Goal: Transaction & Acquisition: Purchase product/service

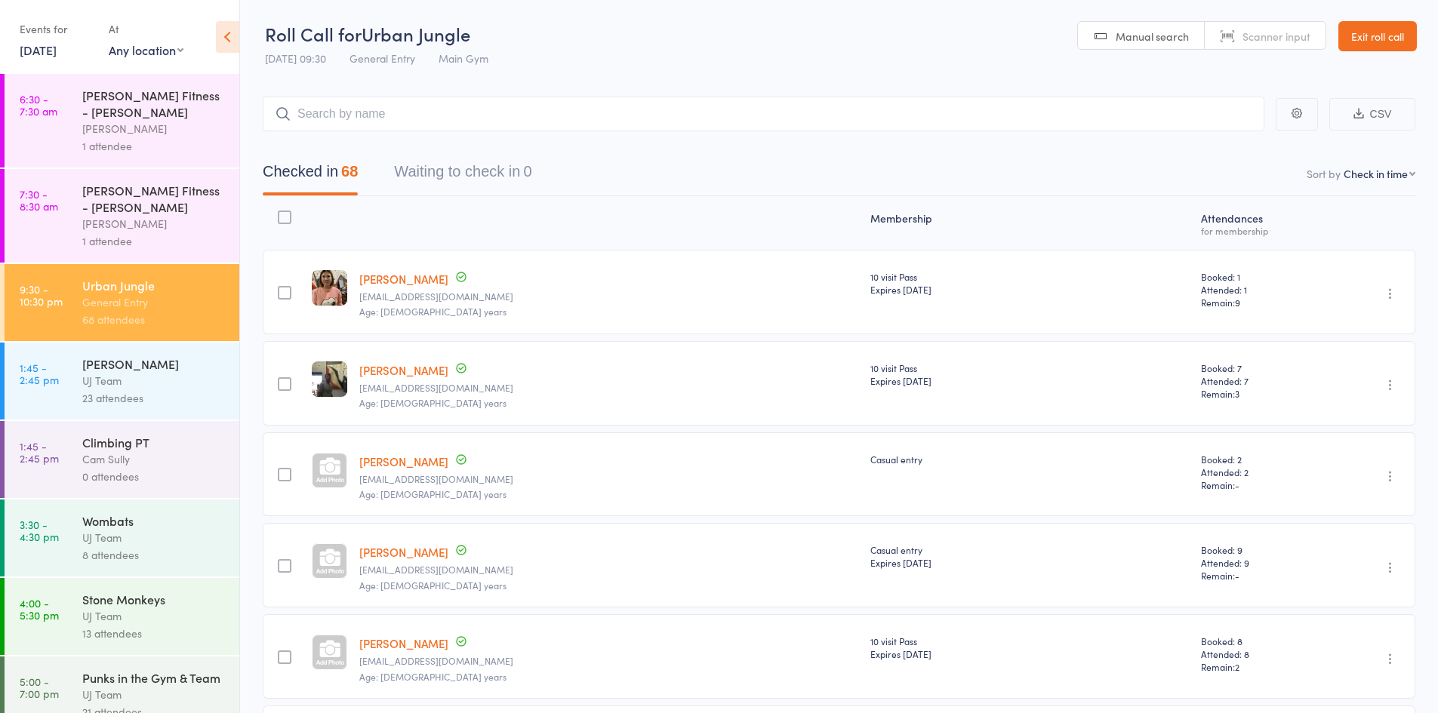
select select "4"
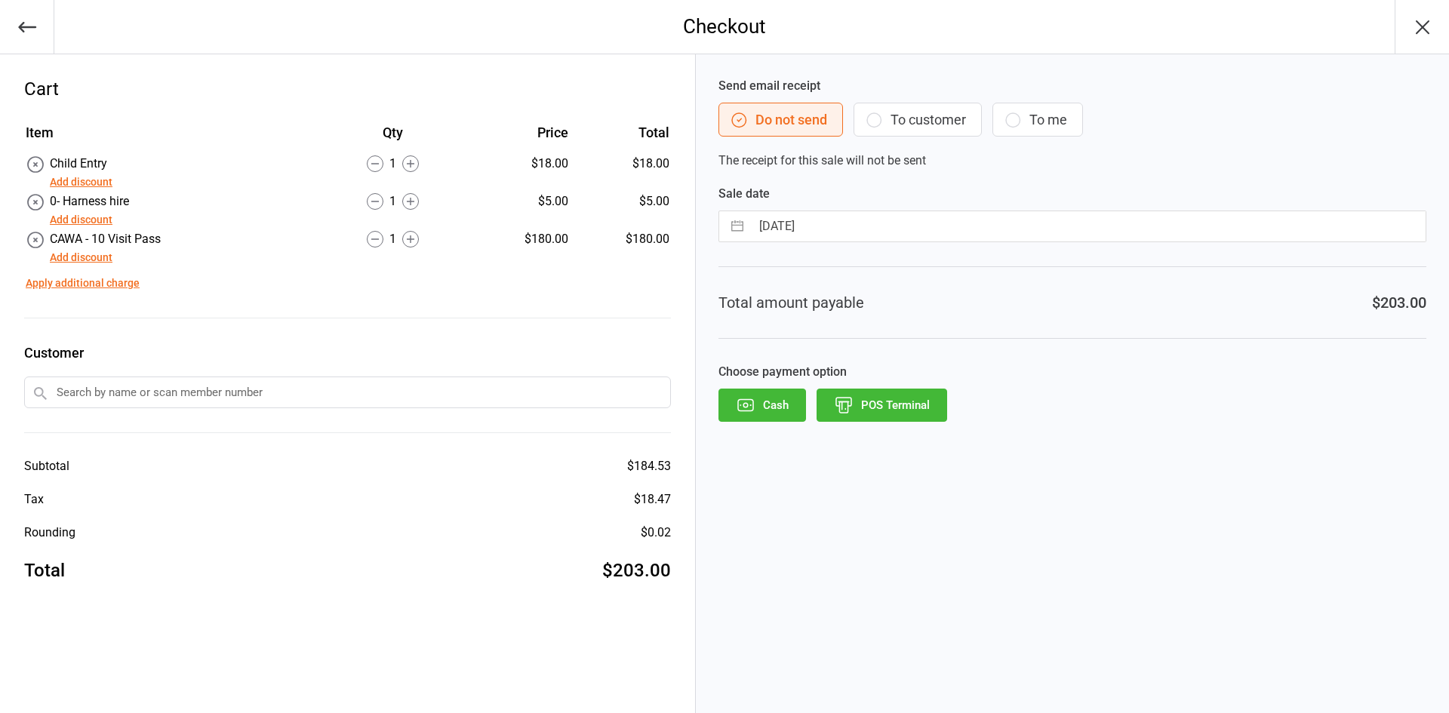
drag, startPoint x: 844, startPoint y: 411, endPoint x: 925, endPoint y: 513, distance: 129.4
click at [845, 411] on icon "button" at bounding box center [844, 406] width 20 height 20
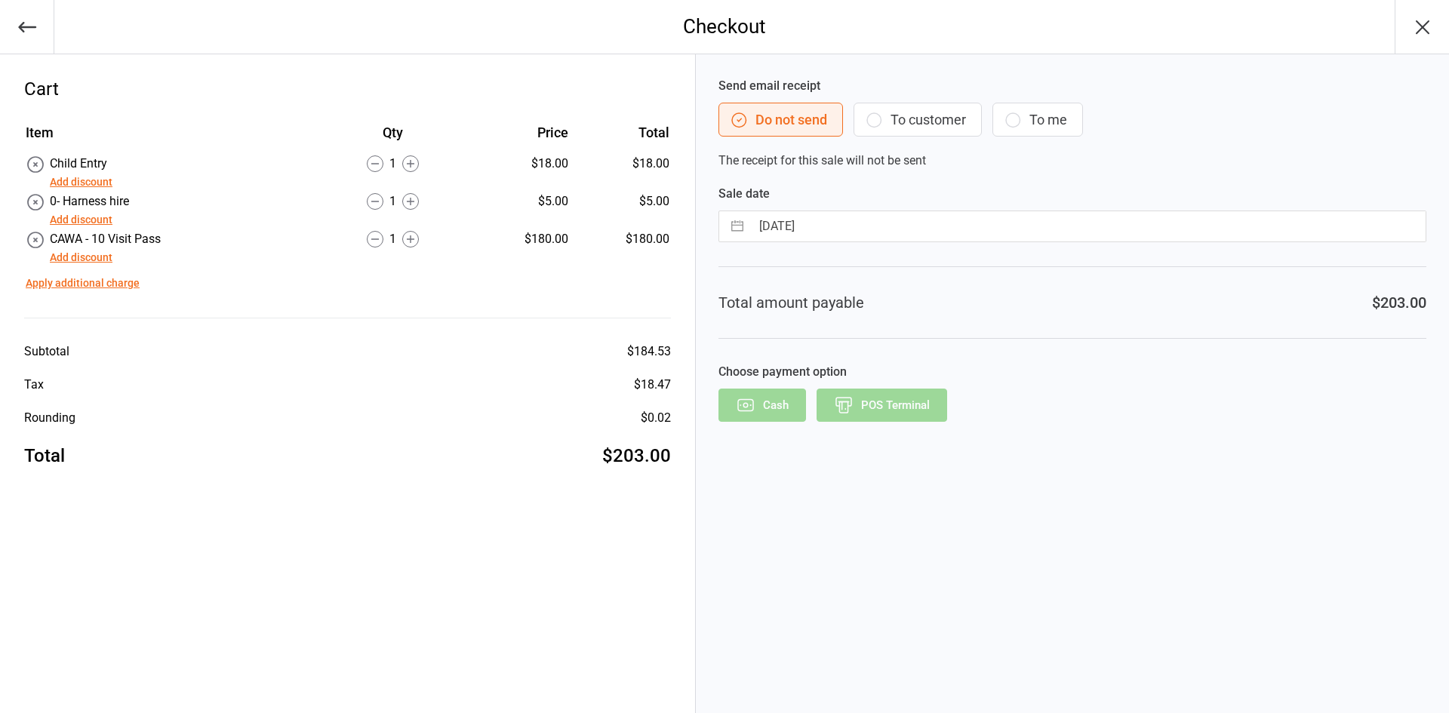
drag, startPoint x: 1212, startPoint y: 380, endPoint x: 1214, endPoint y: 390, distance: 9.9
click at [1215, 379] on div "Choose payment option Cash POS Terminal" at bounding box center [1073, 392] width 708 height 59
click at [930, 403] on div "Cash POS Terminal" at bounding box center [1073, 405] width 708 height 33
click at [968, 405] on div "Cash POS Terminal" at bounding box center [1073, 405] width 708 height 33
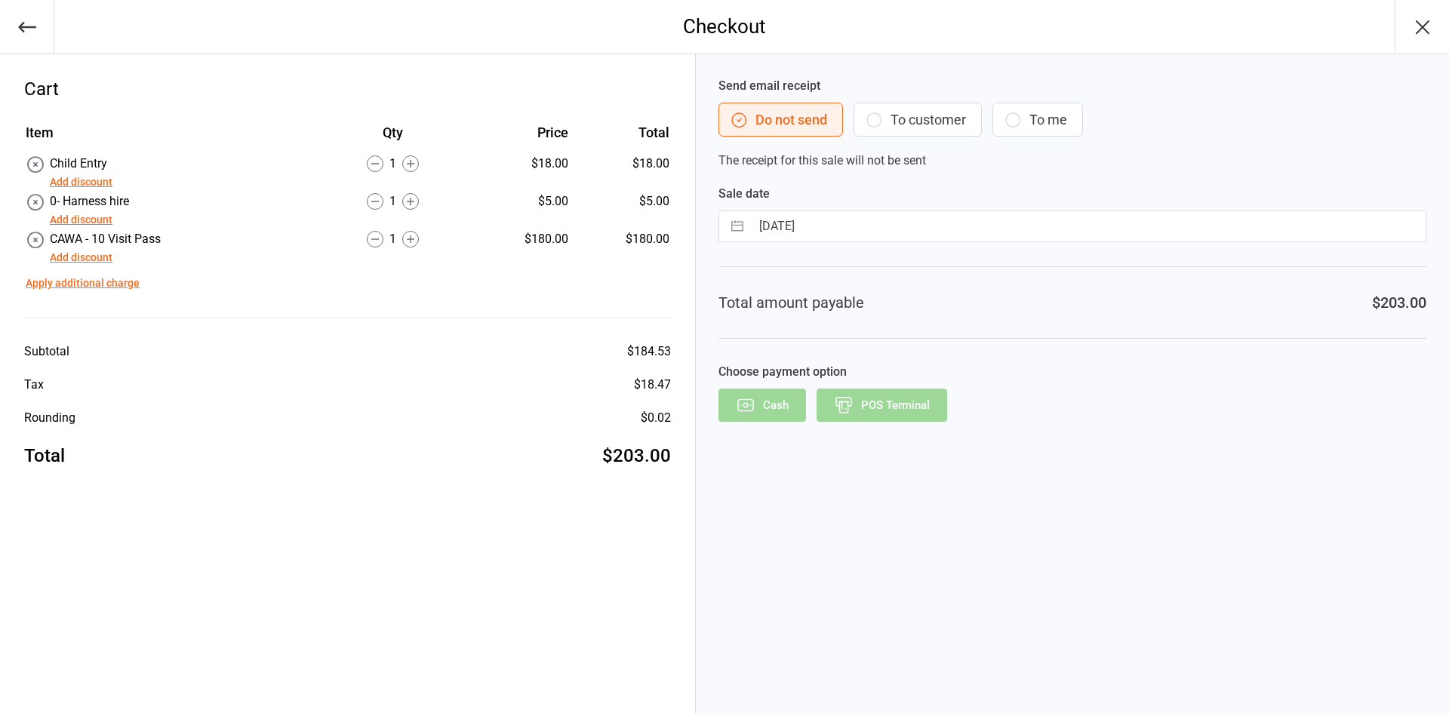
click at [864, 413] on div "Cash POS Terminal" at bounding box center [1073, 405] width 708 height 33
click at [1025, 511] on div "Send email receipt Do not send To customer To me The receipt for this sale will…" at bounding box center [1072, 383] width 753 height 659
drag, startPoint x: 917, startPoint y: 414, endPoint x: 1089, endPoint y: 343, distance: 185.9
click at [918, 414] on div "Cash POS Terminal" at bounding box center [1073, 405] width 708 height 33
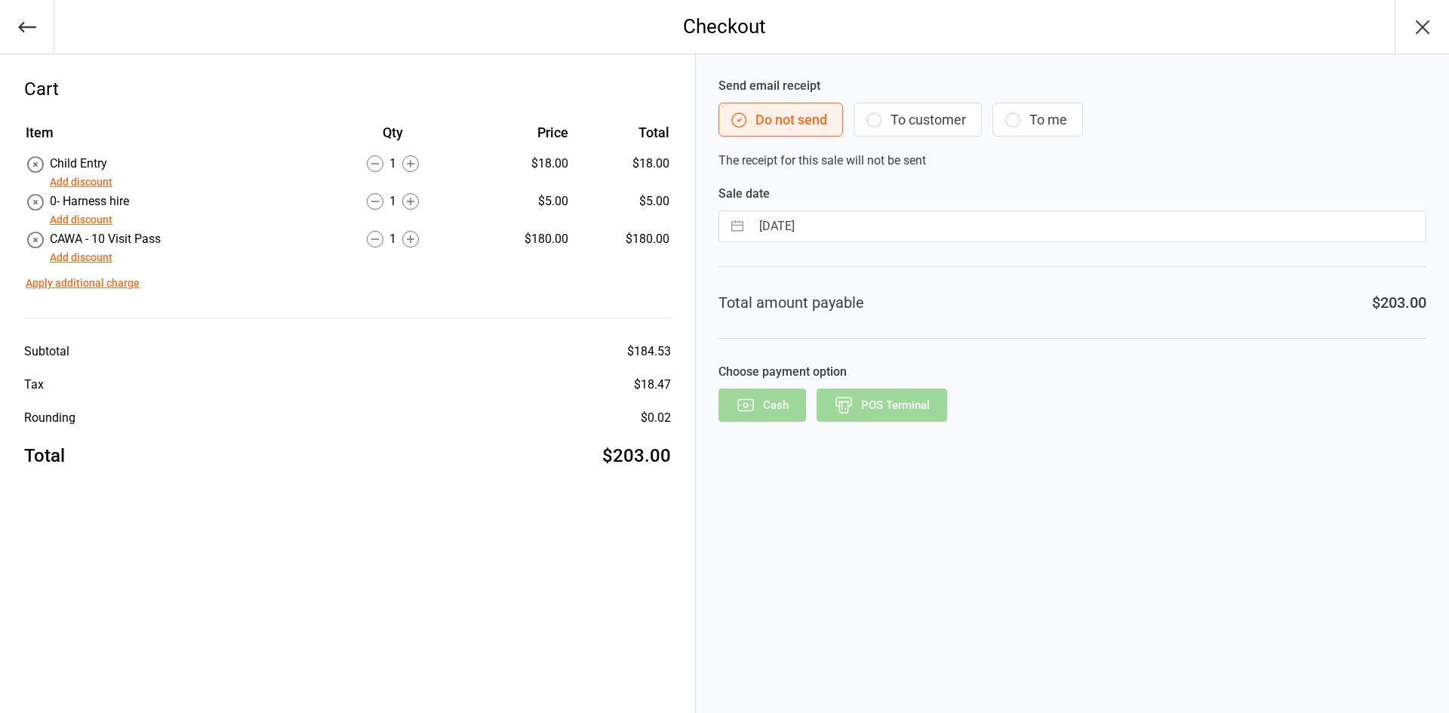
click at [1413, 20] on icon "button" at bounding box center [1423, 27] width 24 height 24
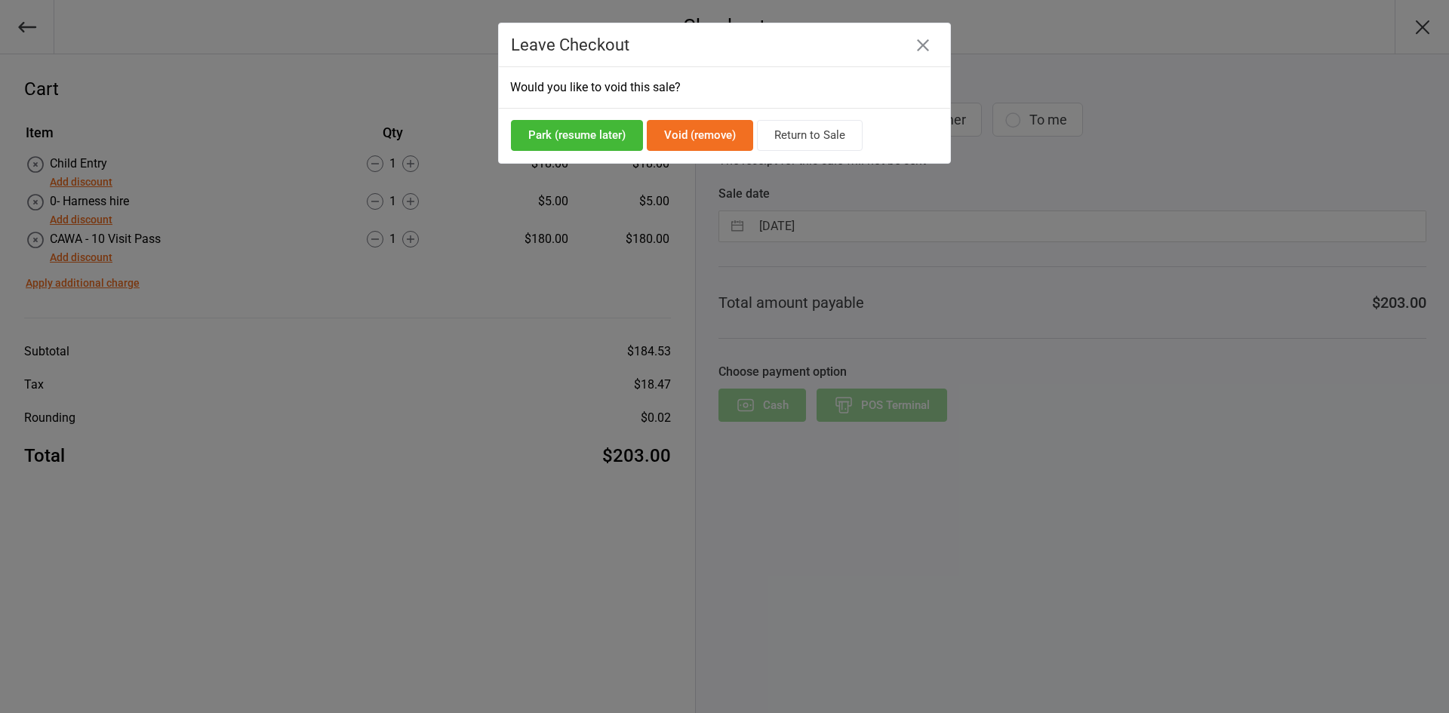
click at [821, 138] on button "Return to Sale" at bounding box center [810, 135] width 106 height 31
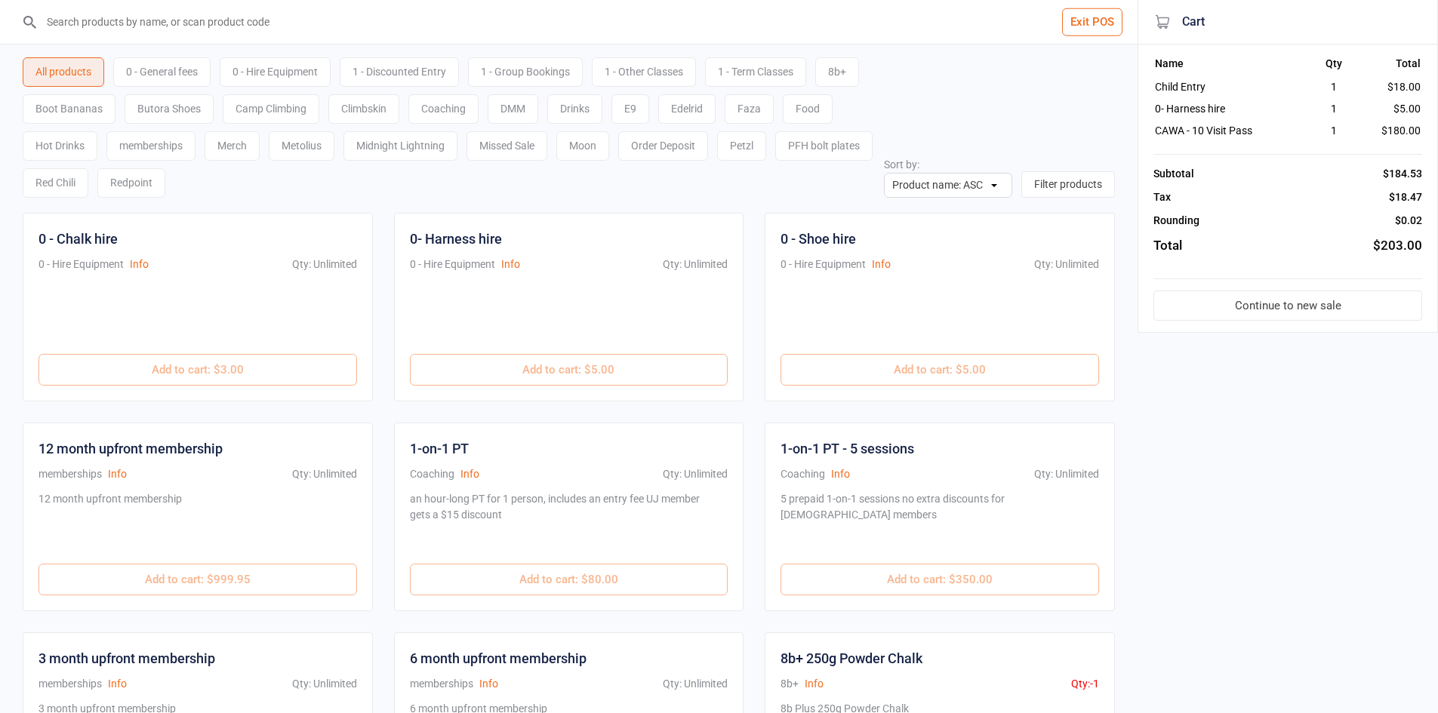
click at [1238, 315] on button "Continue to new sale" at bounding box center [1287, 306] width 269 height 31
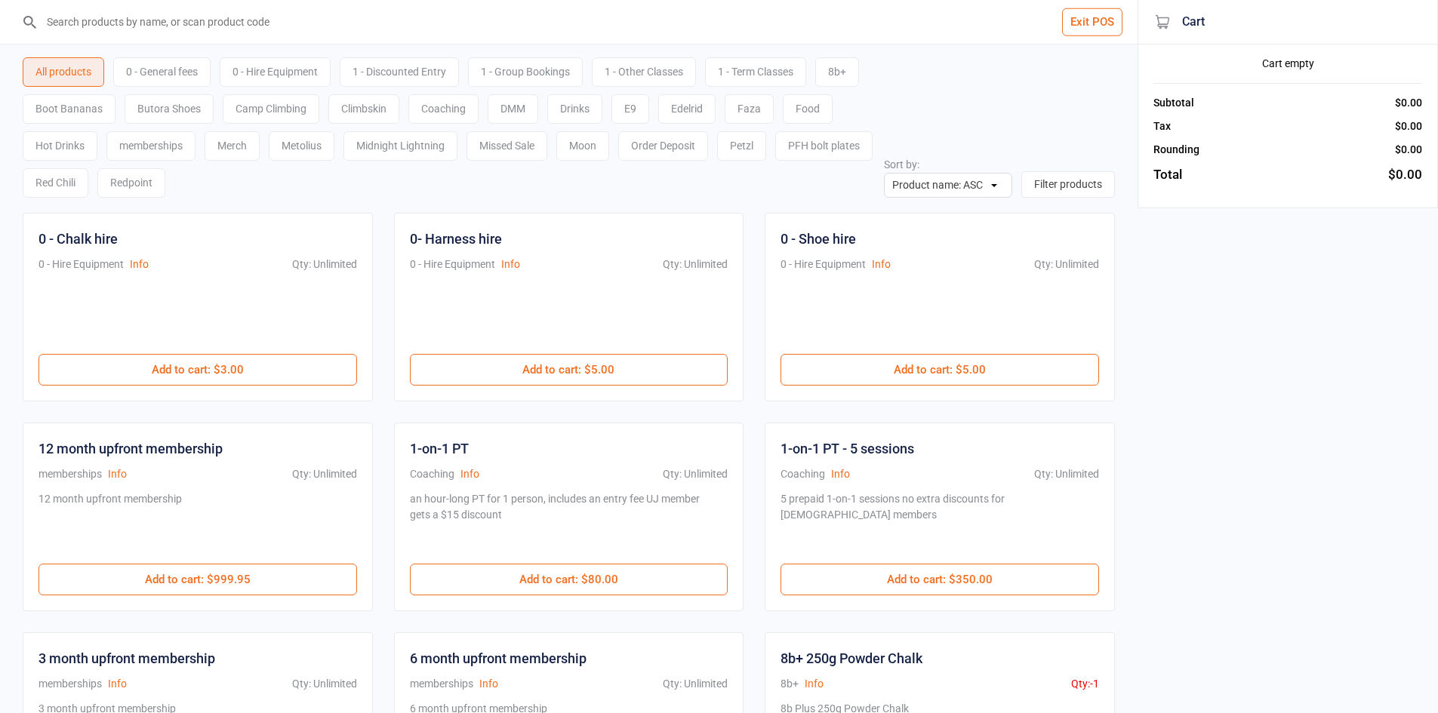
click at [150, 17] on input "search" at bounding box center [577, 22] width 1077 height 44
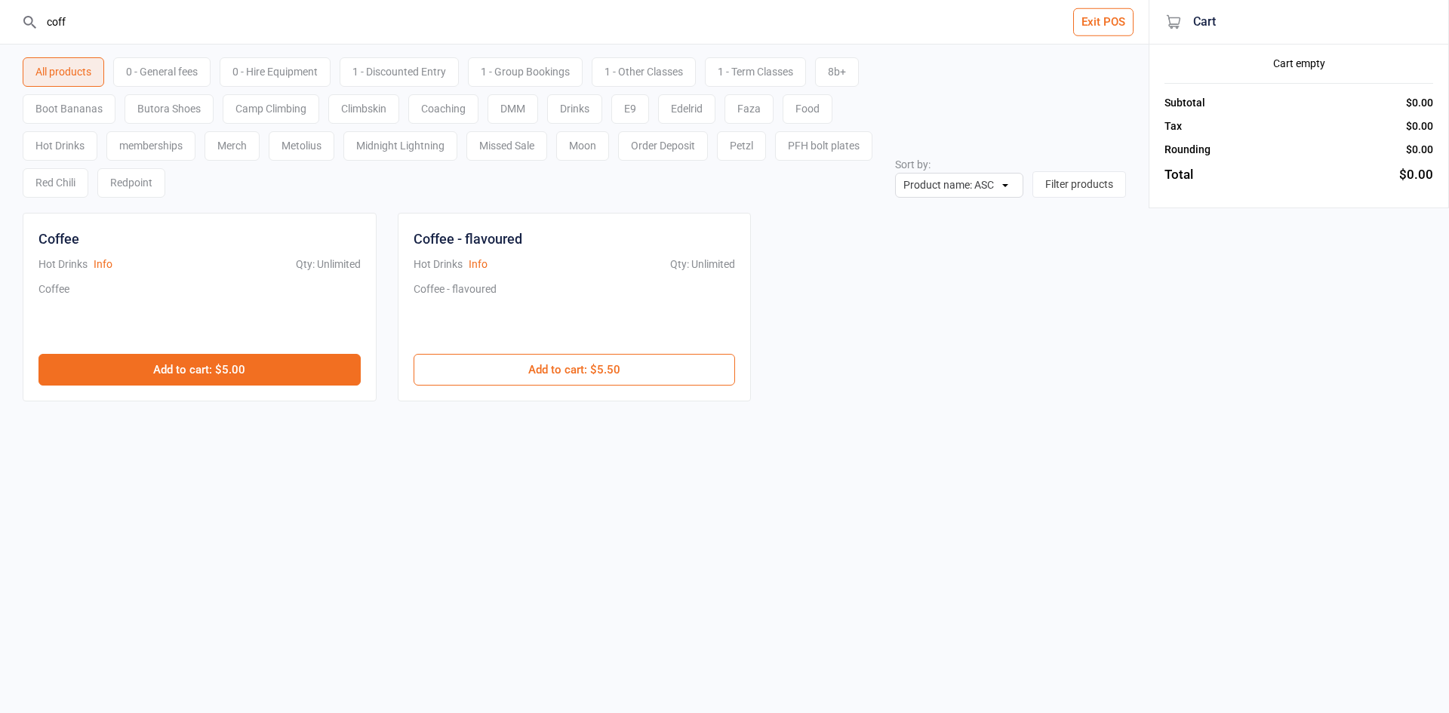
click at [156, 374] on button "Add to cart : $5.00" at bounding box center [199, 370] width 322 height 32
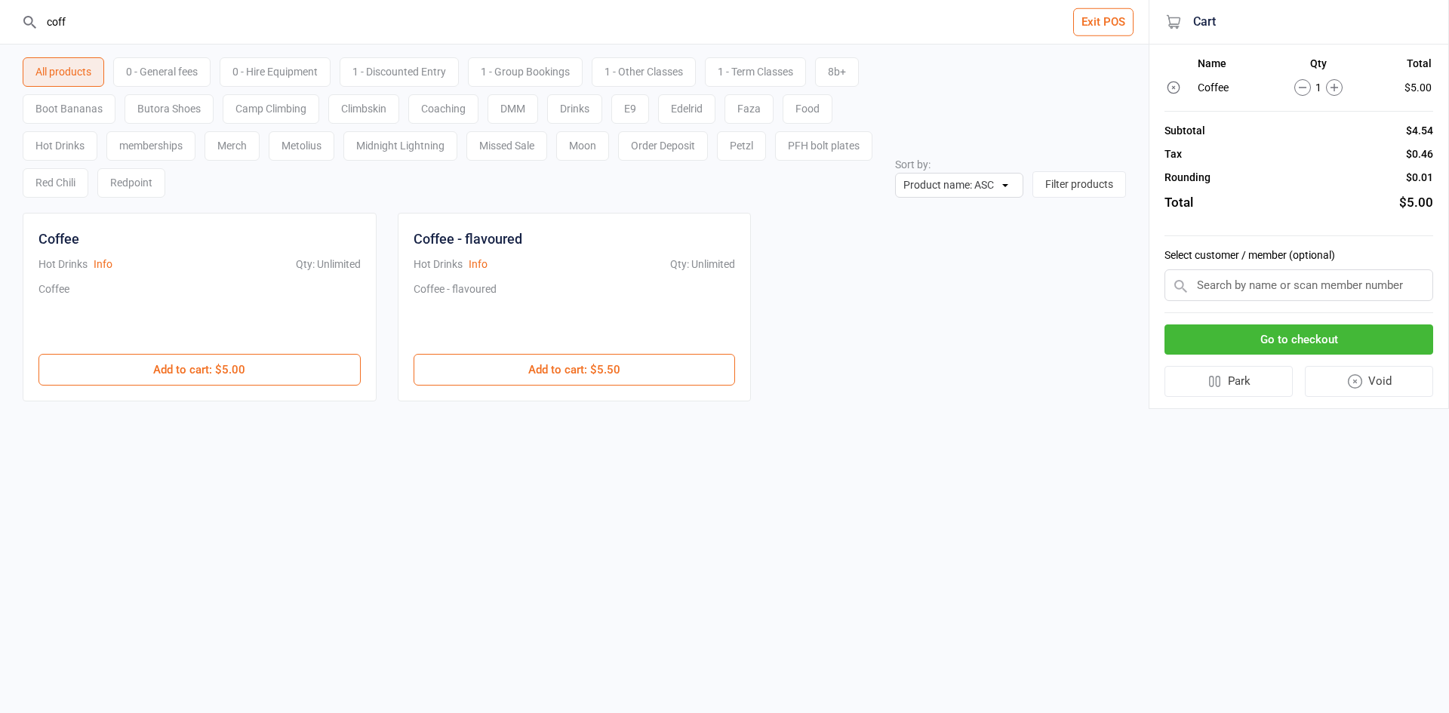
drag, startPoint x: 143, startPoint y: 33, endPoint x: 51, endPoint y: 0, distance: 98.6
click at [52, 0] on input "coff" at bounding box center [583, 22] width 1089 height 44
type input "c"
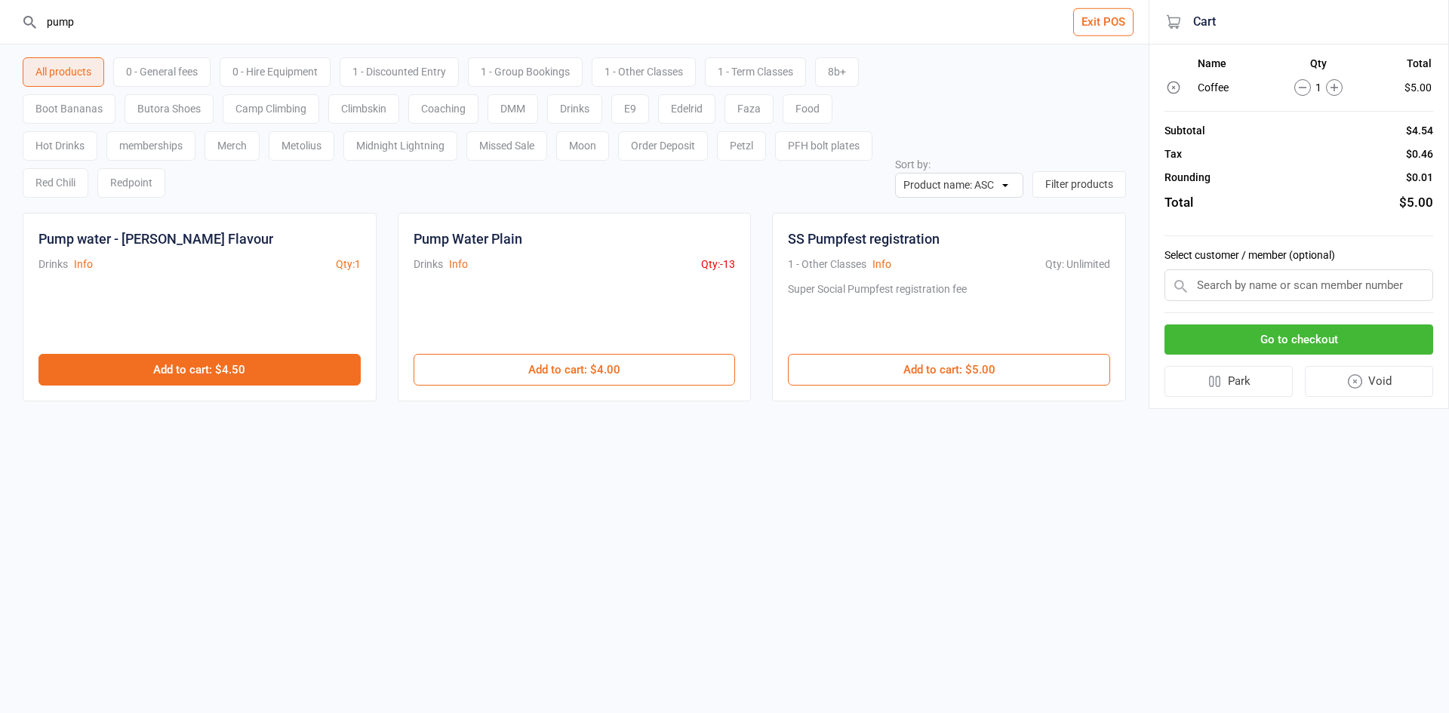
type input "pump"
click at [276, 372] on button "Add to cart : $4.50" at bounding box center [199, 370] width 322 height 32
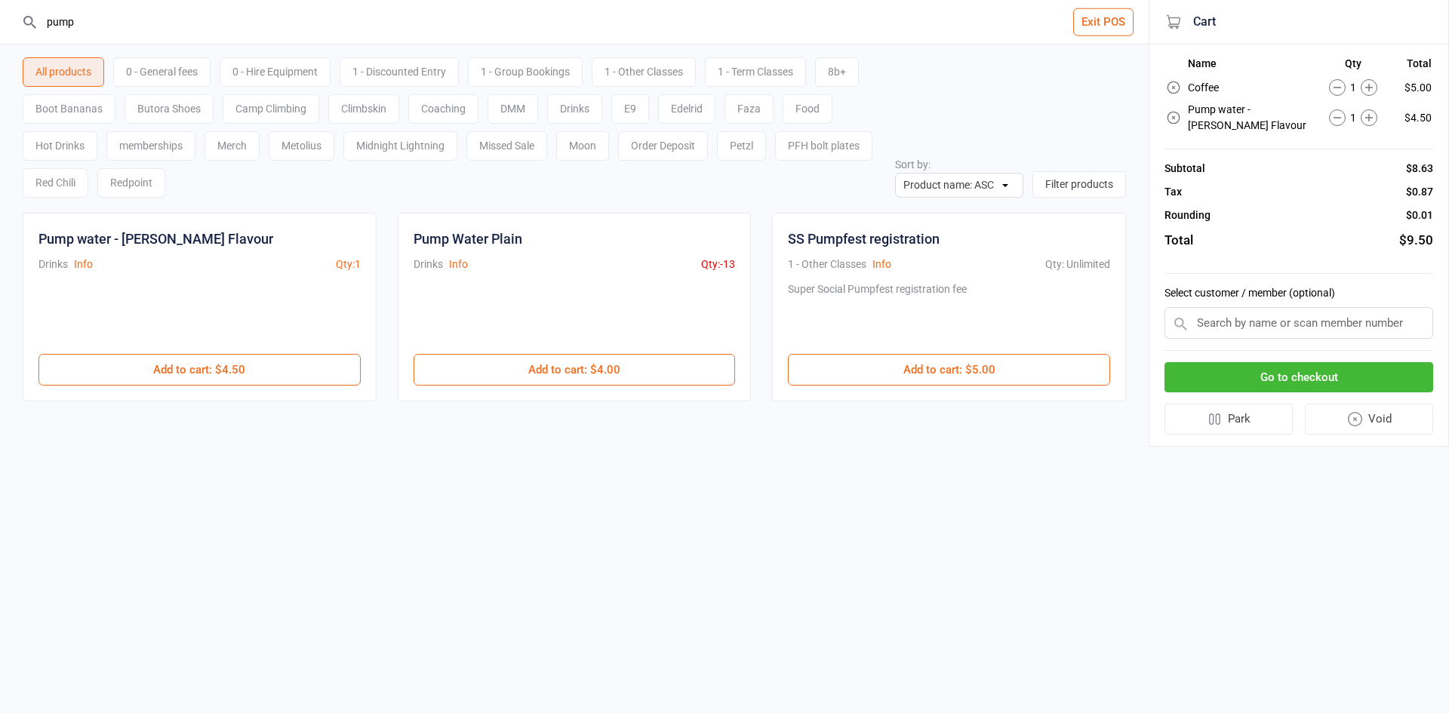
click at [0, 35] on header "pump Exit POS" at bounding box center [574, 22] width 1149 height 45
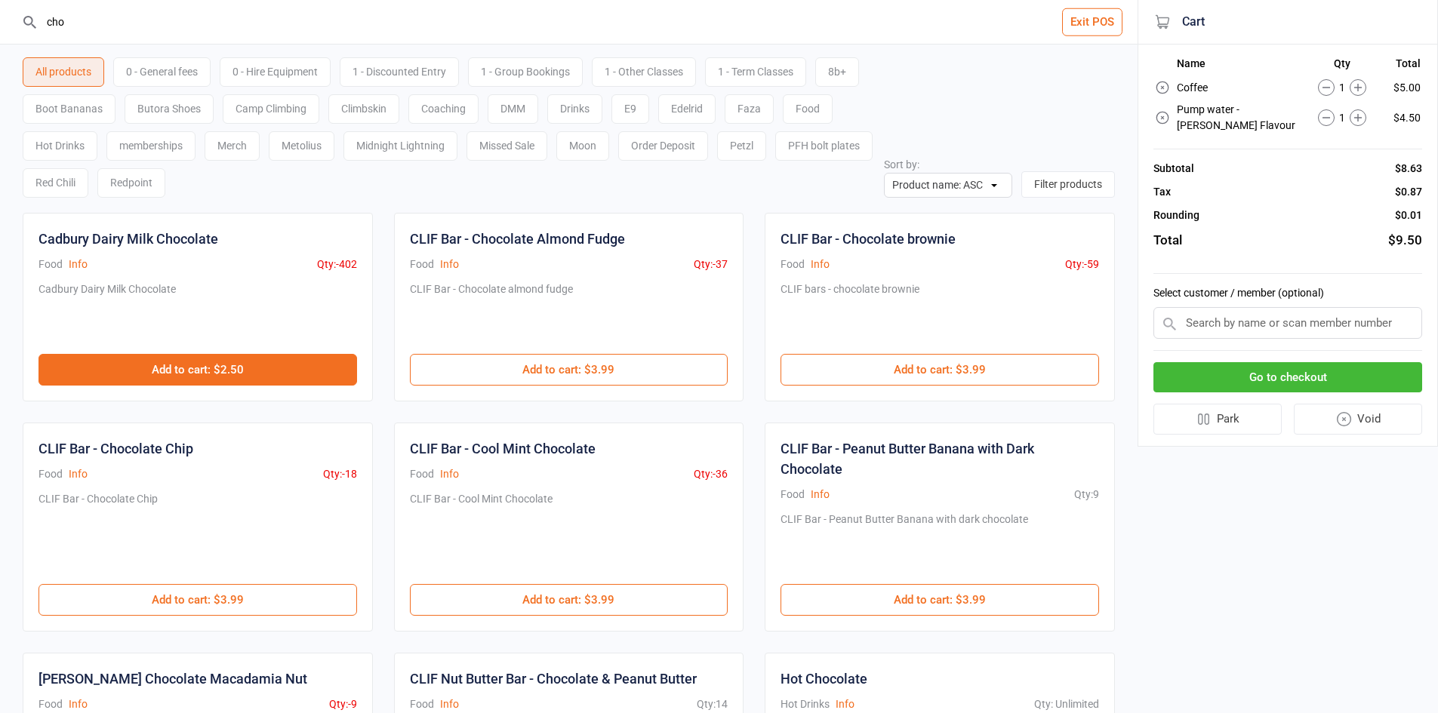
type input "cho"
click at [204, 376] on button "Add to cart : $2.50" at bounding box center [197, 370] width 319 height 32
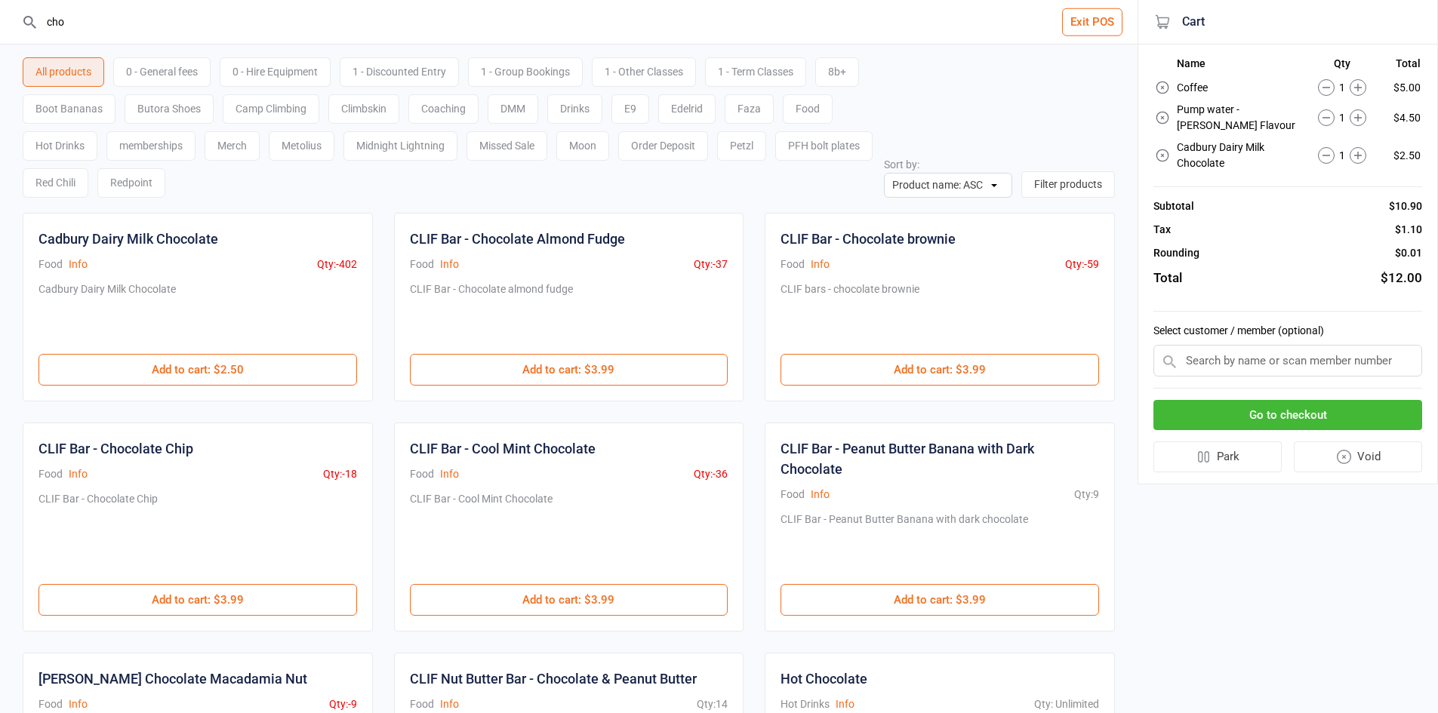
click at [1344, 421] on button "Go to checkout" at bounding box center [1287, 415] width 269 height 31
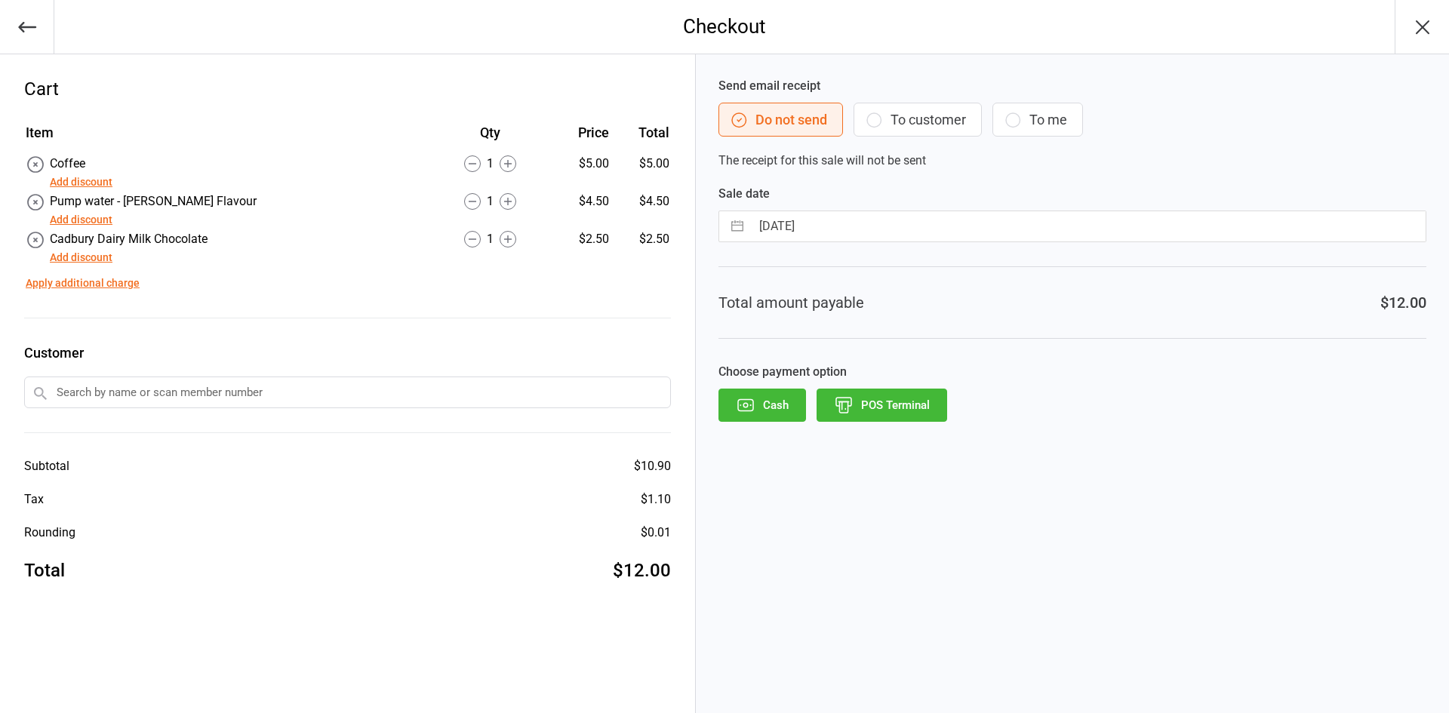
click at [901, 414] on button "POS Terminal" at bounding box center [882, 405] width 131 height 33
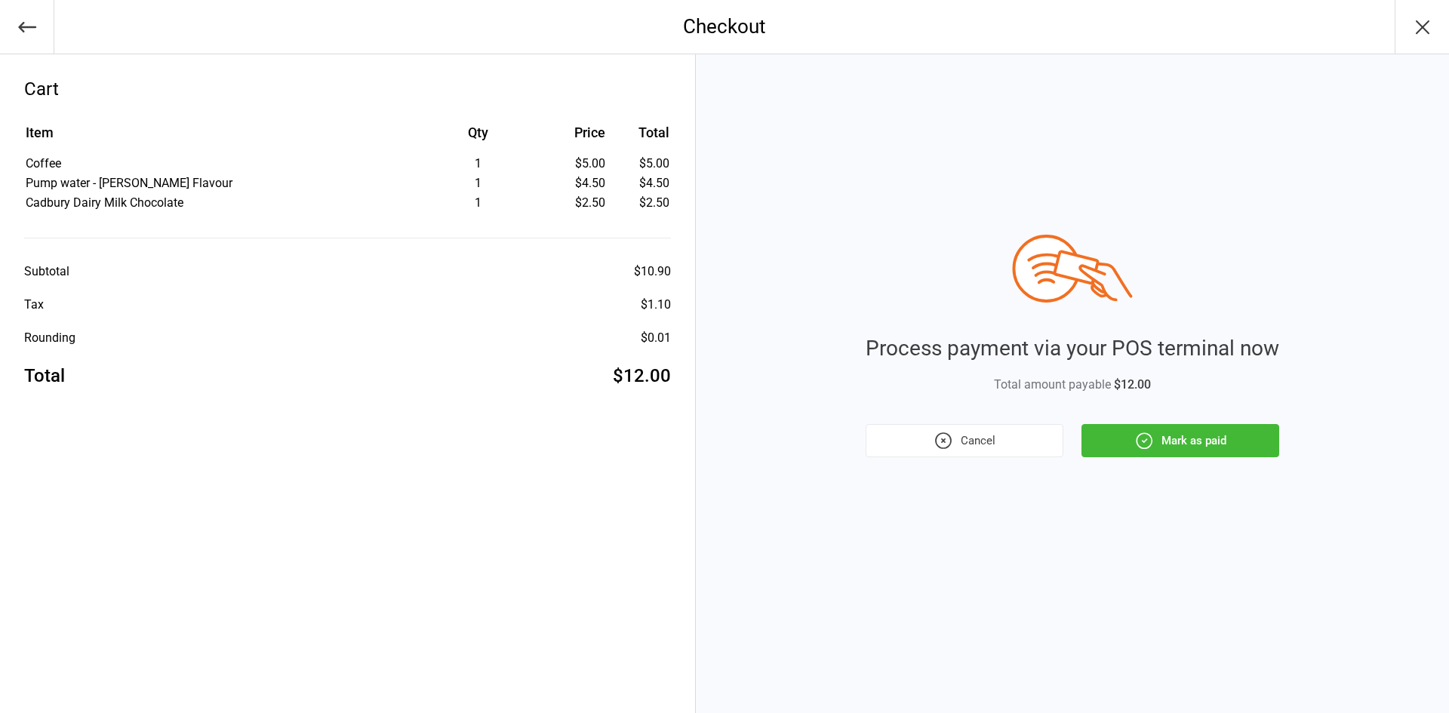
click at [1233, 438] on button "Mark as paid" at bounding box center [1181, 440] width 198 height 33
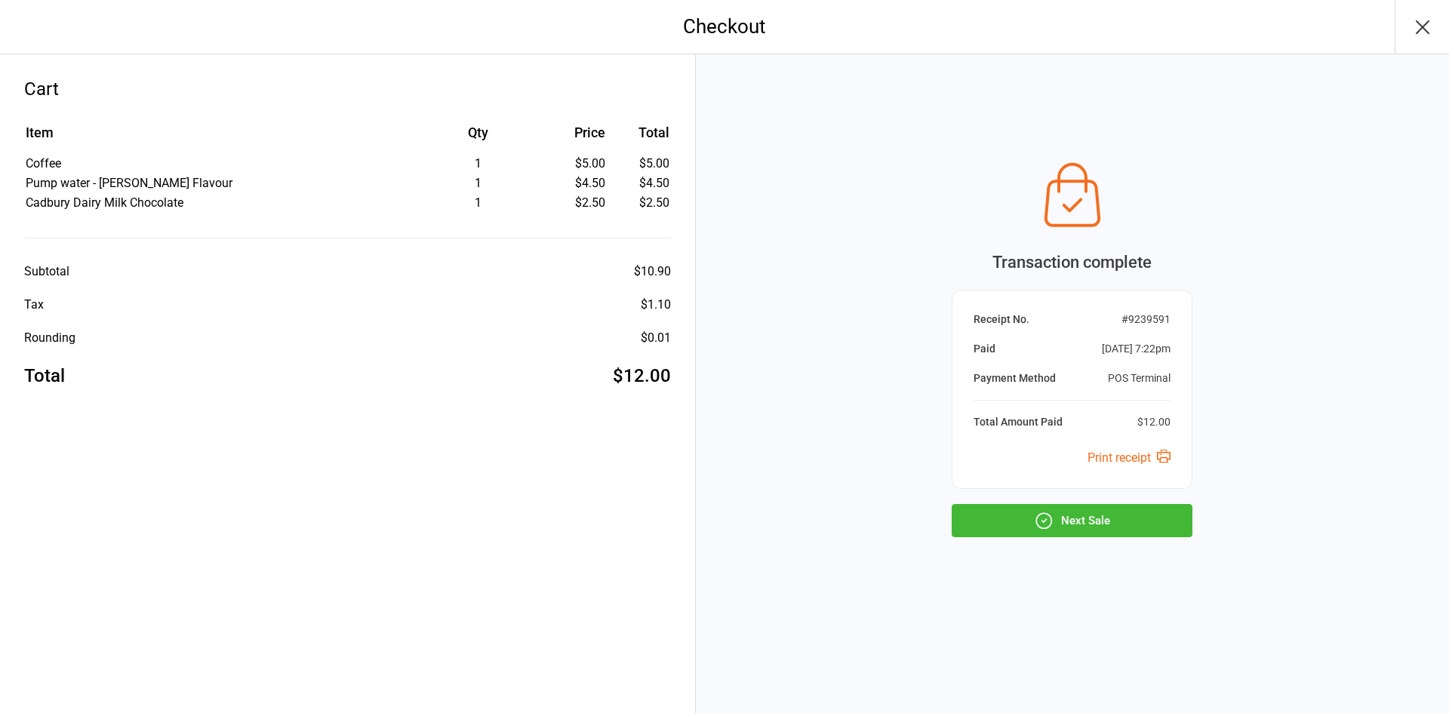
click at [1101, 528] on button "Next Sale" at bounding box center [1072, 520] width 241 height 33
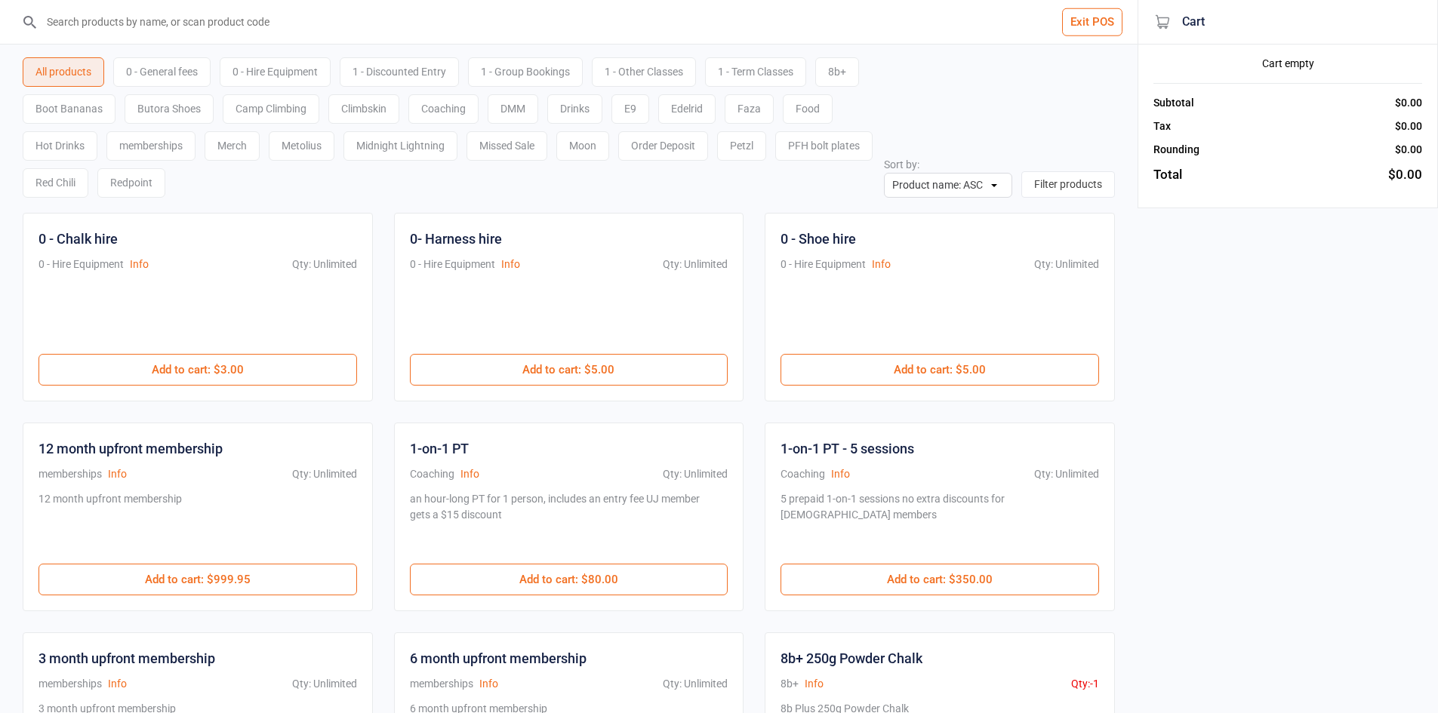
click at [214, 9] on input "search" at bounding box center [577, 22] width 1077 height 44
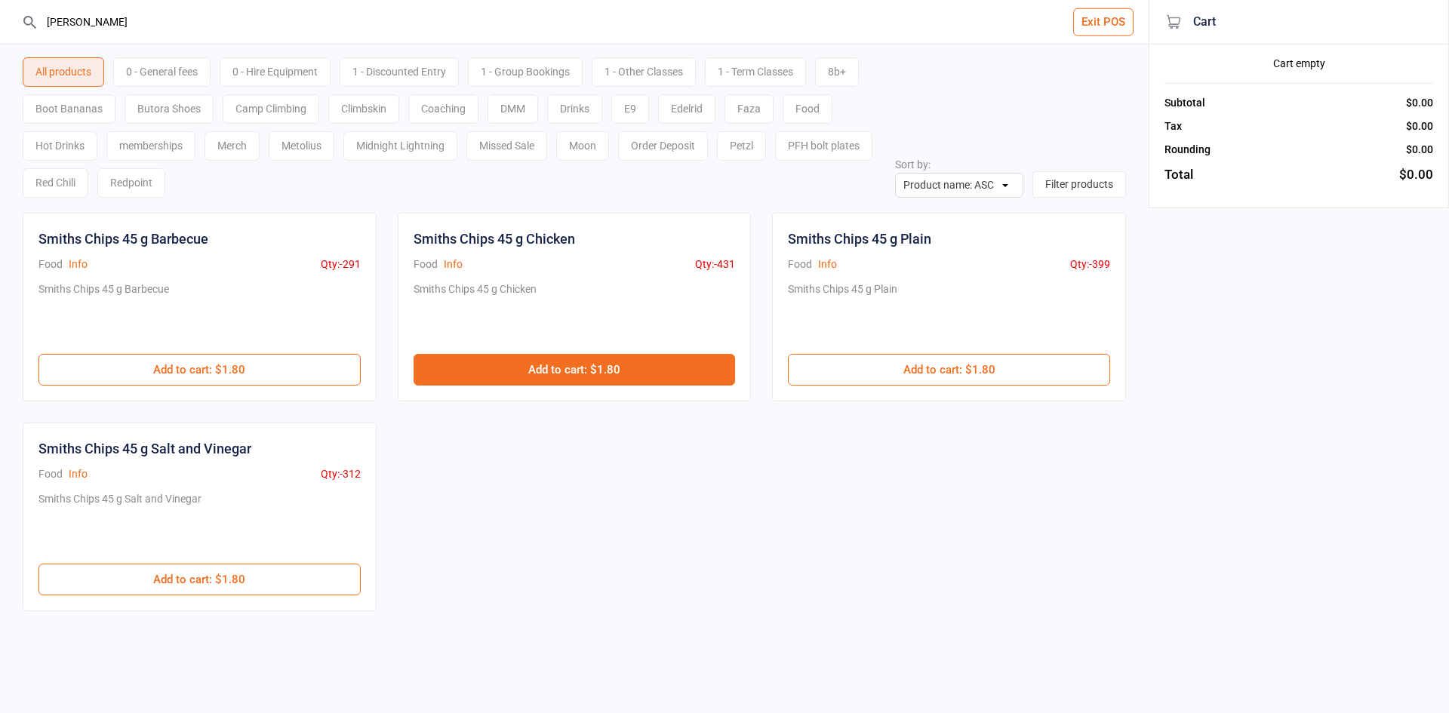
type input "smith"
click at [584, 379] on button "Add to cart : $1.80" at bounding box center [575, 370] width 322 height 32
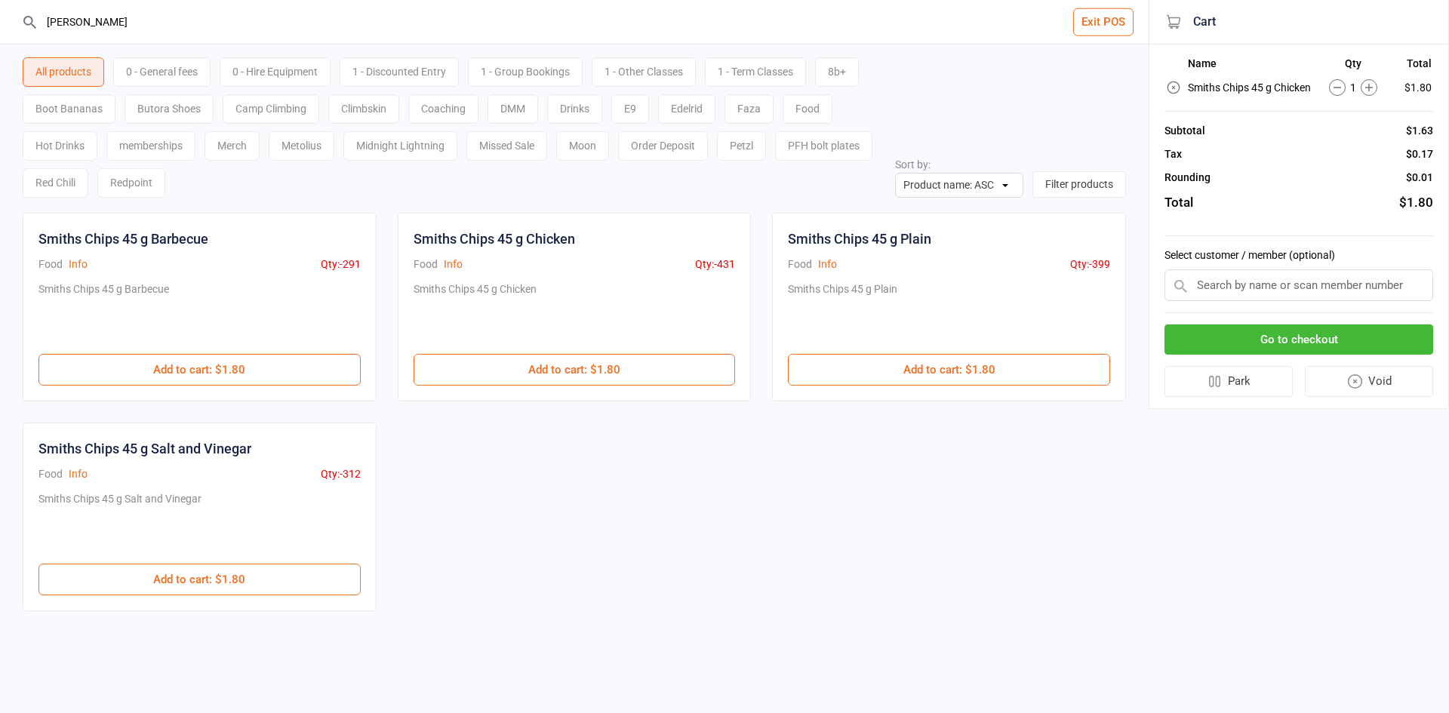
click at [1321, 350] on button "Go to checkout" at bounding box center [1299, 340] width 269 height 31
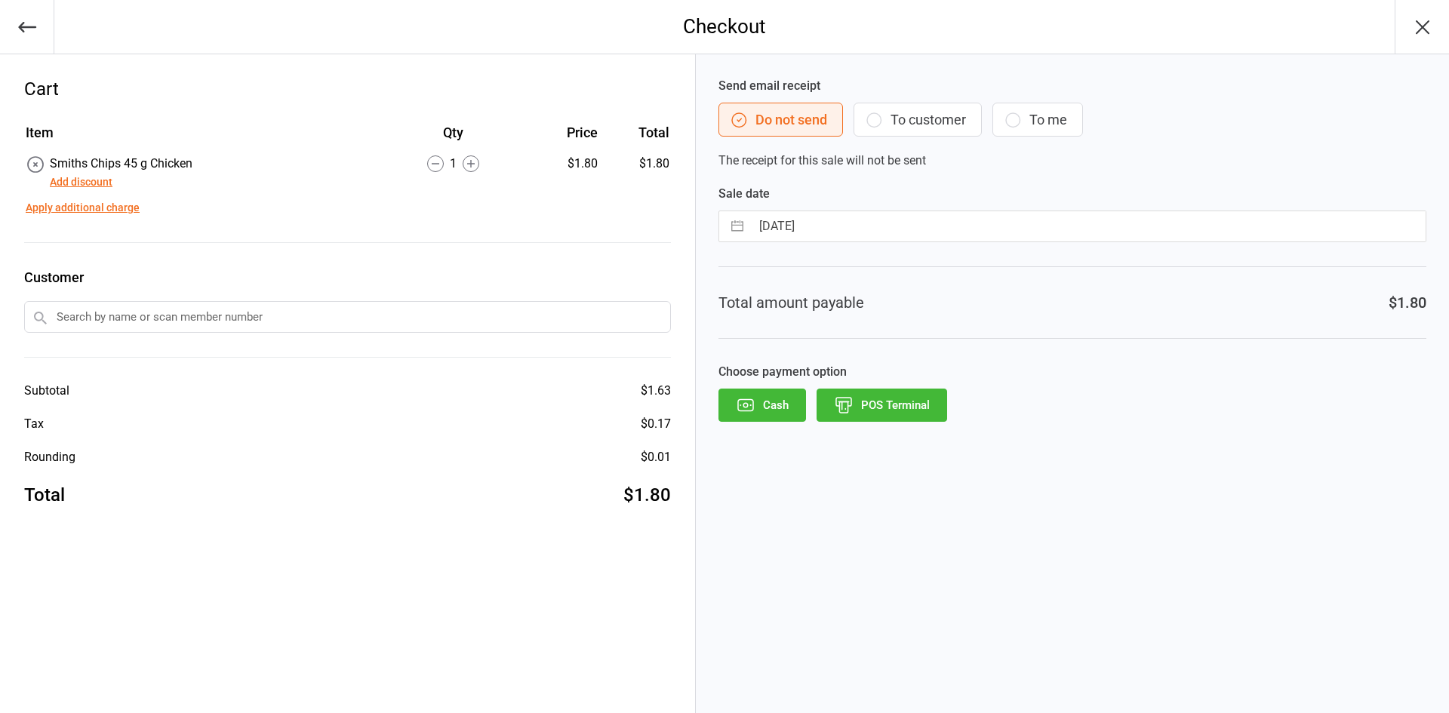
click at [72, 183] on button "Add discount" at bounding box center [81, 182] width 63 height 16
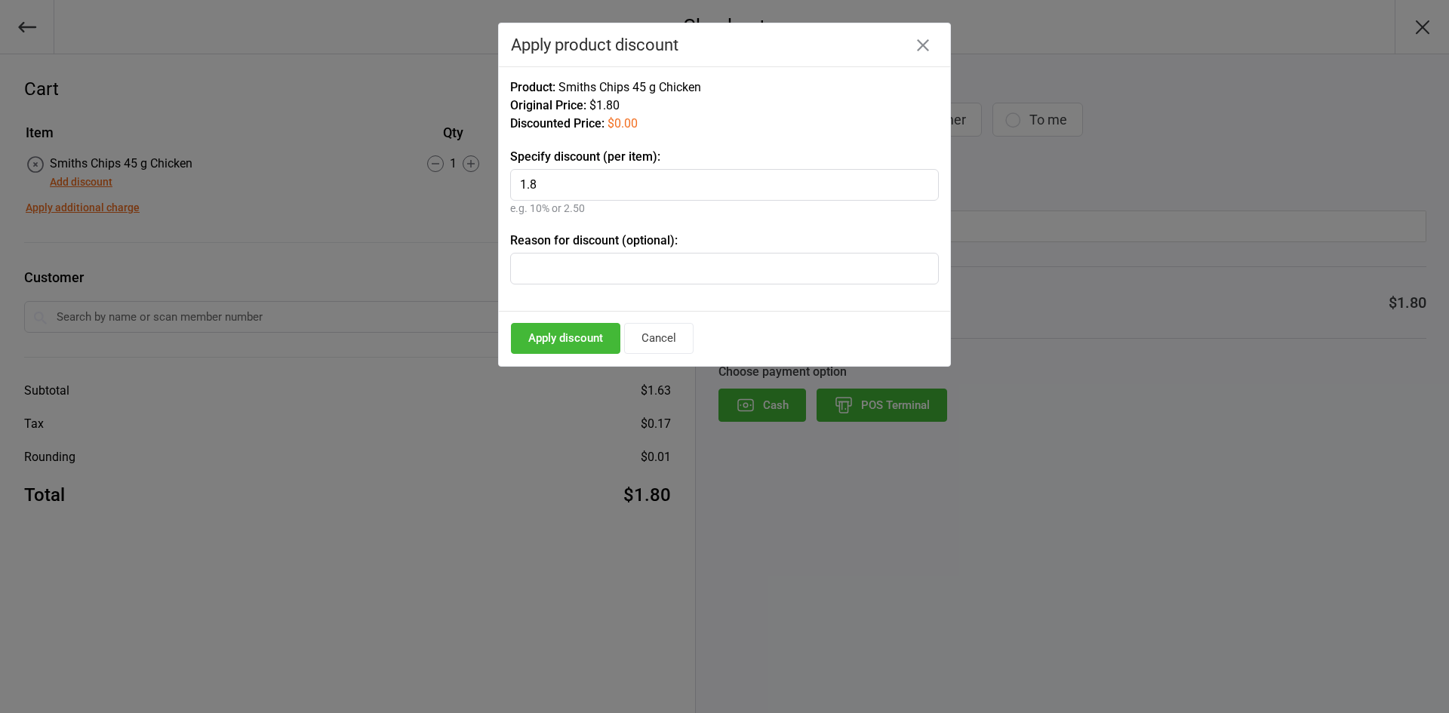
type input "1.8"
click at [658, 267] on input "text" at bounding box center [724, 269] width 429 height 32
type input "MP"
click at [566, 343] on button "Apply discount" at bounding box center [565, 338] width 109 height 31
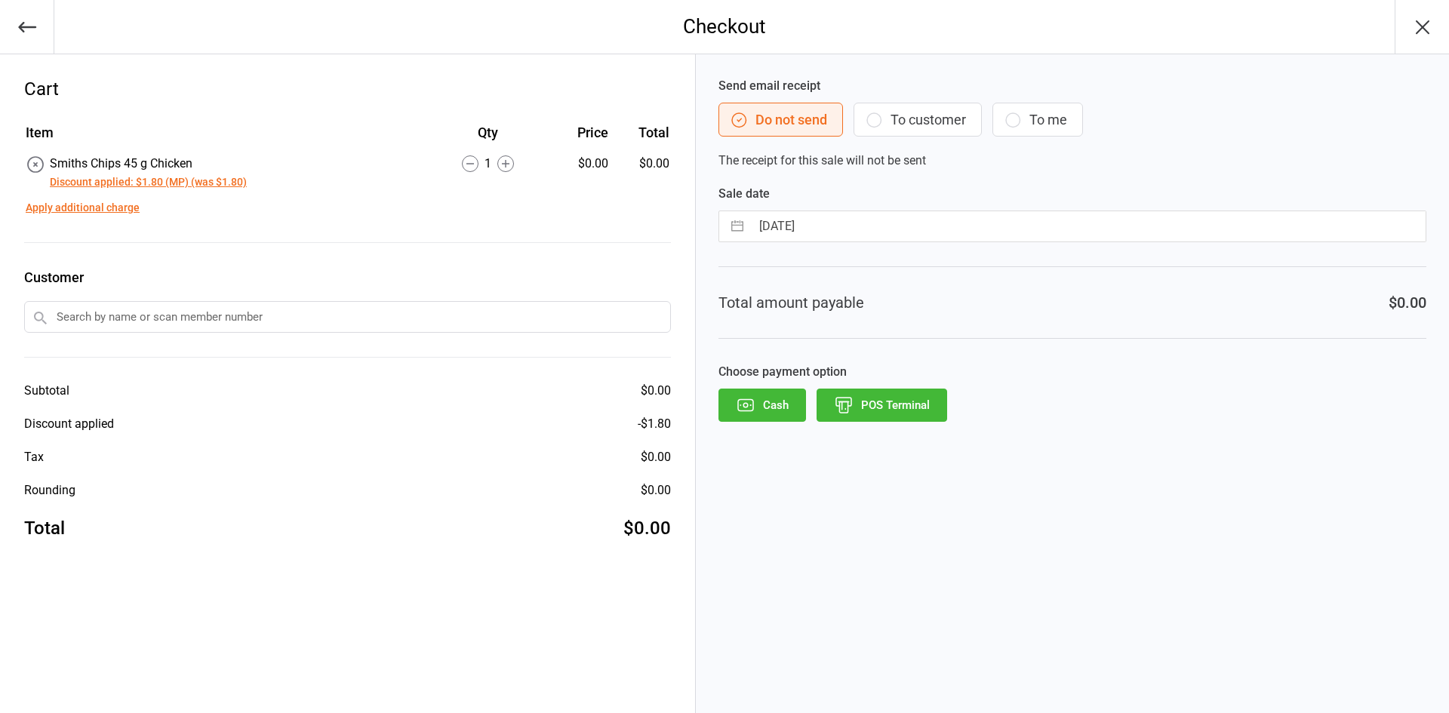
click at [748, 405] on icon "button" at bounding box center [746, 405] width 5 height 5
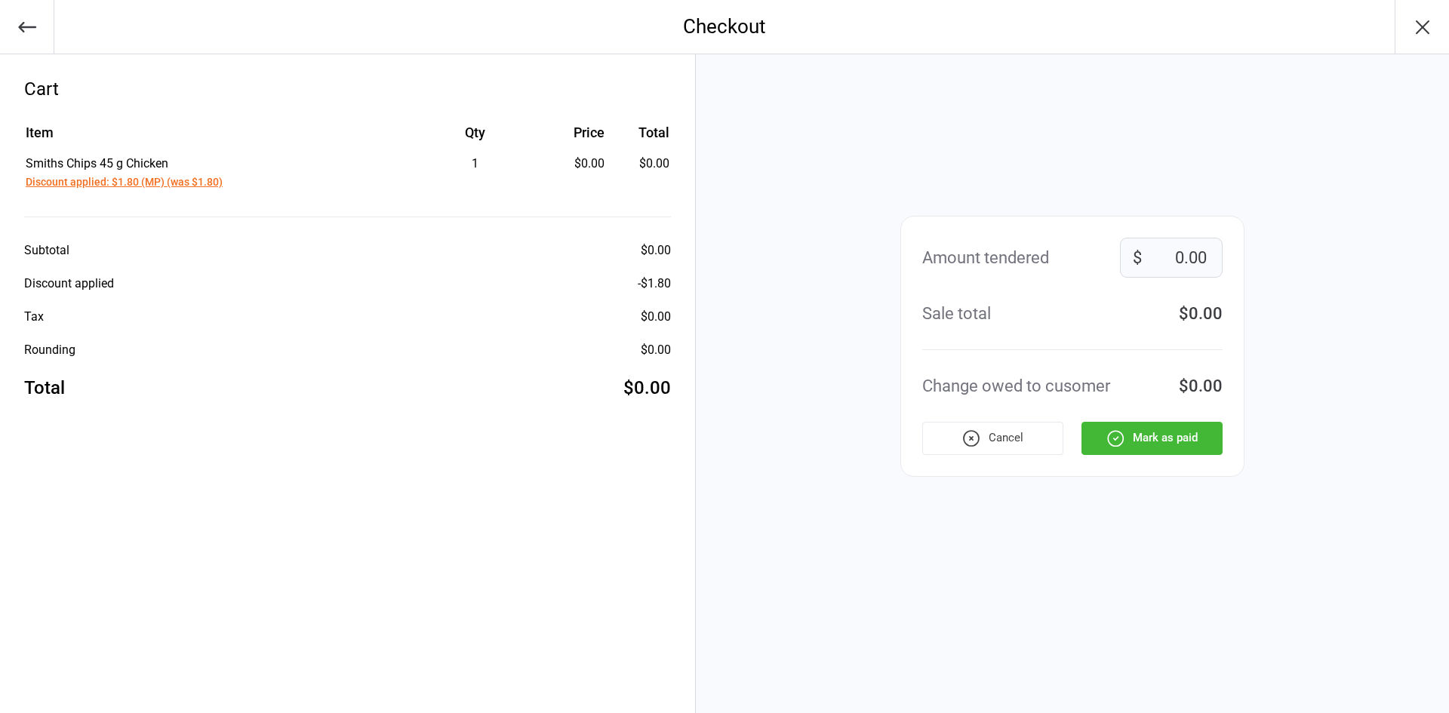
click at [1161, 440] on button "Mark as paid" at bounding box center [1152, 438] width 141 height 33
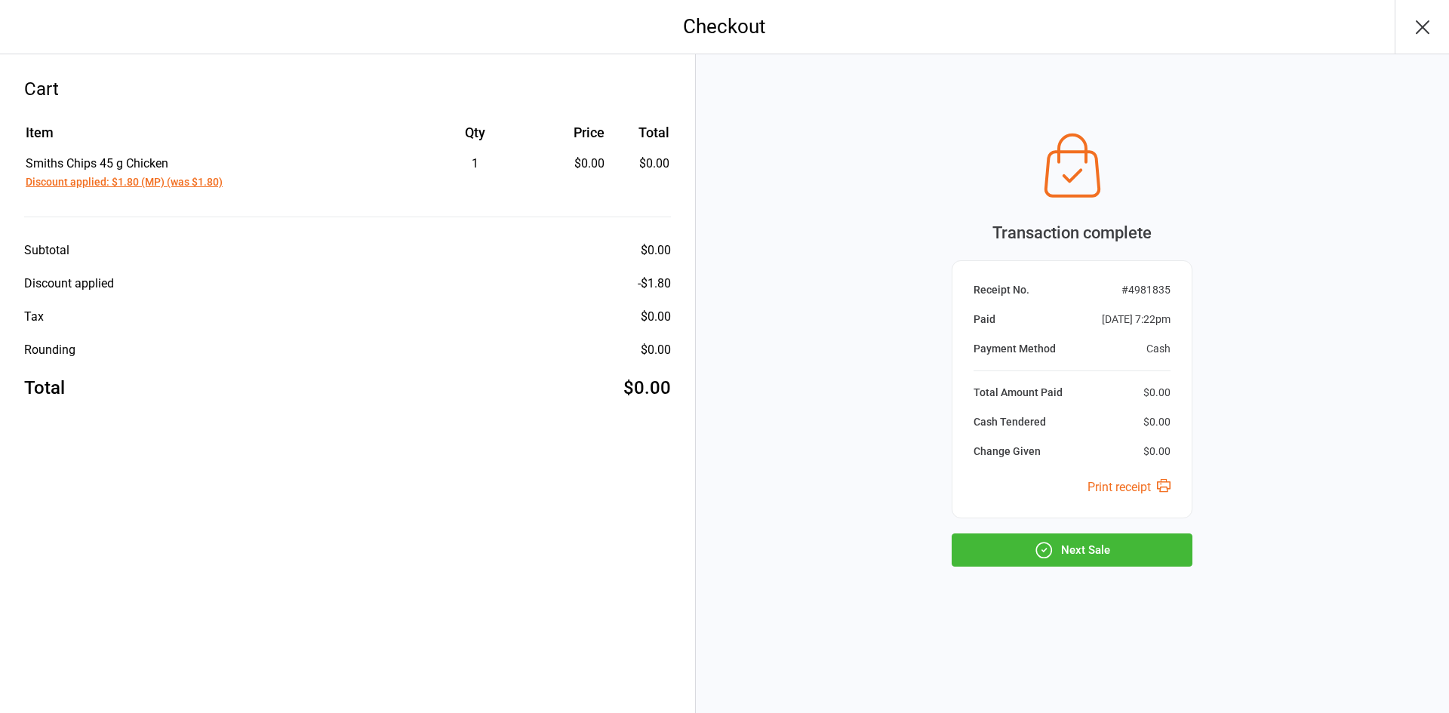
click at [1136, 555] on button "Next Sale" at bounding box center [1072, 550] width 241 height 33
